Goal: Task Accomplishment & Management: Complete application form

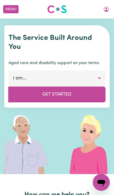
click at [105, 6] on button "My Account" at bounding box center [105, 9] width 11 height 9
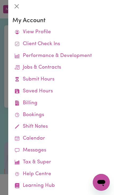
click at [18, 79] on icon at bounding box center [17, 79] width 5 height 5
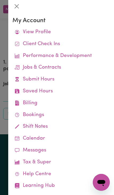
click at [4, 78] on div at bounding box center [57, 97] width 114 height 195
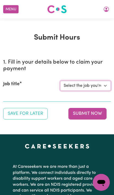
click at [100, 86] on select "Select the job you're submitting hours for... [[PERSON_NAME]] Support Worker Ne…" at bounding box center [85, 86] width 50 height 10
select select "14115"
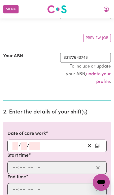
scroll to position [82, 0]
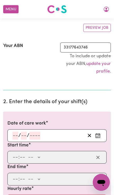
click at [100, 137] on button "Enter the date of care work" at bounding box center [97, 136] width 8 height 8
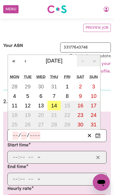
click at [15, 104] on abbr "11" at bounding box center [15, 106] width 6 height 6
type input "[DATE]"
type input "11"
type input "8"
type input "2025"
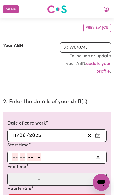
click at [13, 159] on input "number" at bounding box center [15, 157] width 6 height 8
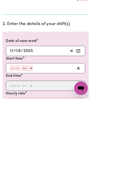
type input "4"
type input "0"
click at [40, 153] on select "-- AM PM" at bounding box center [33, 157] width 14 height 8
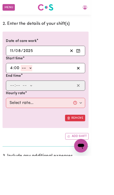
select select "pm"
type input "16:00"
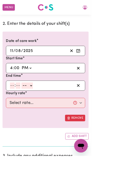
click at [13, 106] on input "number" at bounding box center [15, 107] width 6 height 8
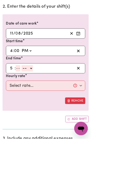
type input "5"
type input "0"
click at [40, 103] on select "-- AM PM" at bounding box center [33, 107] width 14 height 8
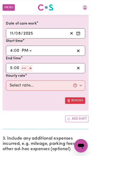
select select "pm"
type input "17:00"
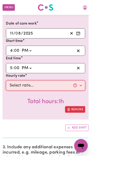
click at [16, 110] on select "Select rate... $57.17 (Weekday) $77.96 ([DATE]) $103.95 ([DATE]) $129.94 (Publi…" at bounding box center [56, 107] width 99 height 13
select select "57.17-Weekday"
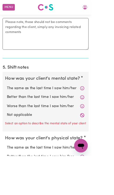
click at [11, 142] on label "Not applicable" at bounding box center [56, 144] width 97 height 7
click at [8, 141] on input "Not applicable" at bounding box center [8, 141] width 0 height 0
radio input "true"
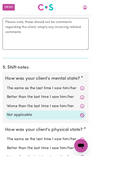
scroll to position [422, 0]
radio input "true"
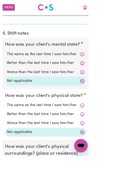
scroll to position [470, 0]
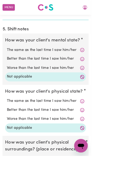
radio input "true"
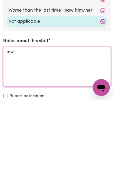
type textarea "m"
type textarea "Team meeting"
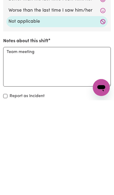
scroll to position [681, 0]
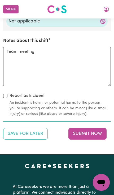
click at [97, 128] on button "Submit Now" at bounding box center [87, 134] width 38 height 12
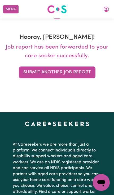
scroll to position [0, 0]
